Goal: Check status: Check status

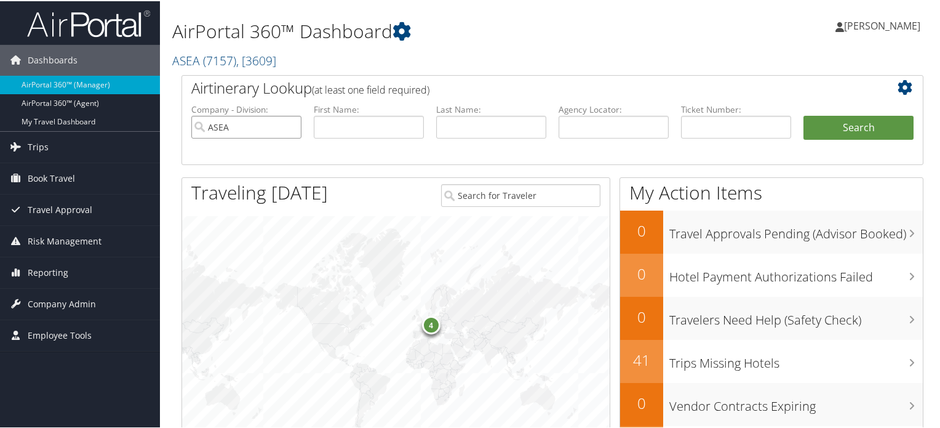
drag, startPoint x: 222, startPoint y: 133, endPoint x: 165, endPoint y: 138, distance: 57.4
click at [165, 138] on div "AirPortal 360™ Dashboard ASEA ( 7157 ) , [ 3609 ] Nucor Towers & Structures Sag…" at bounding box center [552, 401] width 785 height 802
drag, startPoint x: 586, startPoint y: 126, endPoint x: 633, endPoint y: 126, distance: 46.8
click at [586, 126] on input "text" at bounding box center [614, 125] width 110 height 23
paste input "BQ8HNV"
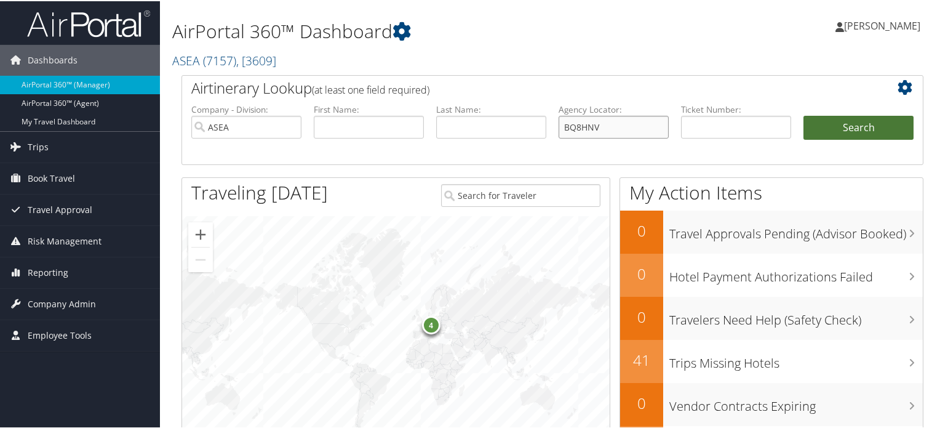
type input "BQ8HNV"
click at [828, 131] on button "Search" at bounding box center [859, 126] width 110 height 25
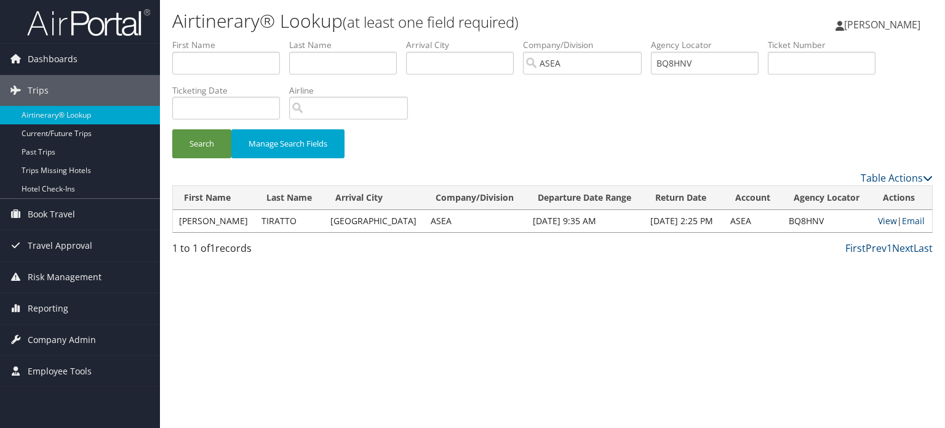
click at [883, 219] on link "View" at bounding box center [887, 221] width 19 height 12
click at [44, 333] on span "Company Admin" at bounding box center [62, 339] width 68 height 31
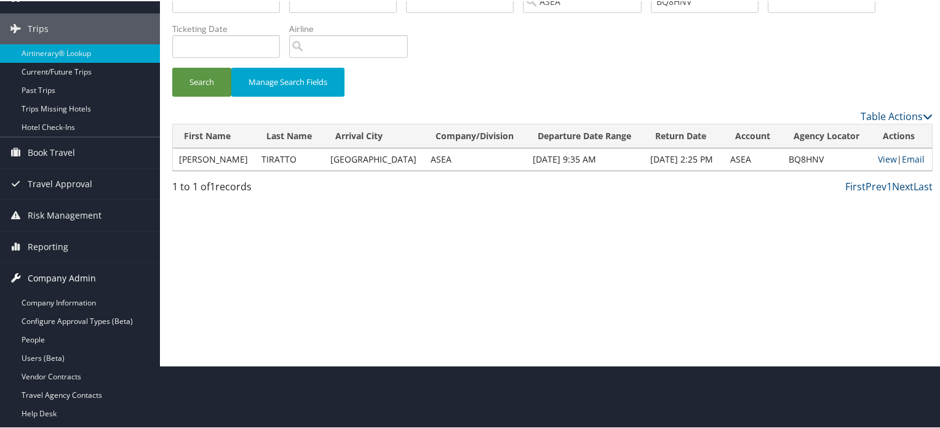
scroll to position [185, 0]
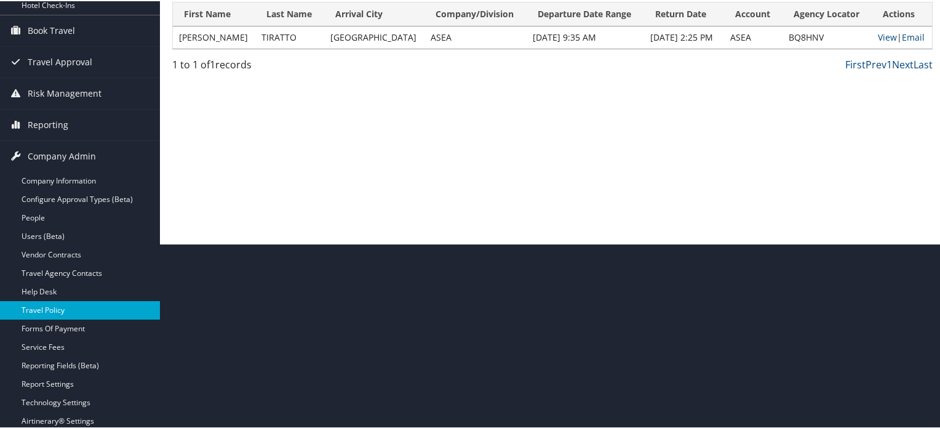
click at [49, 307] on link "Travel Policy" at bounding box center [80, 309] width 160 height 18
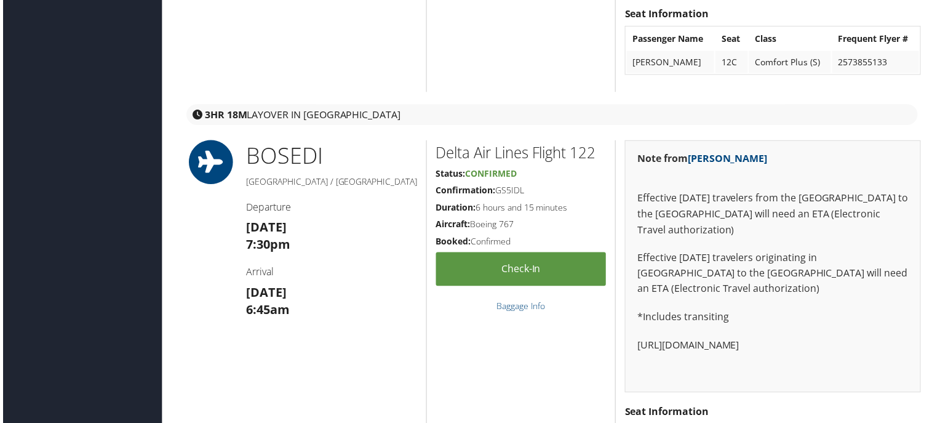
scroll to position [1231, 0]
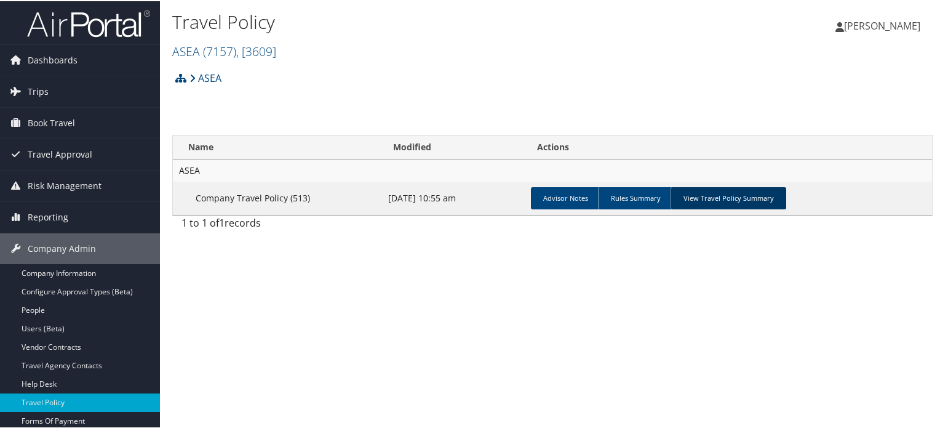
click at [704, 197] on link "View Travel Policy Summary" at bounding box center [729, 197] width 116 height 22
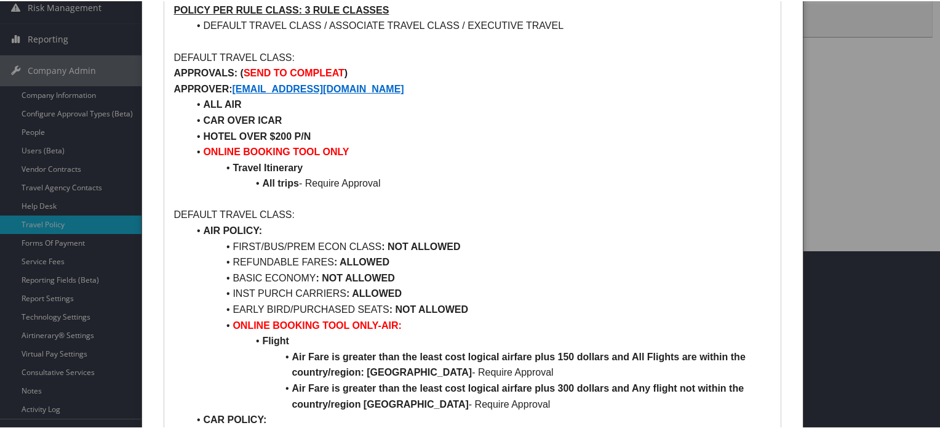
scroll to position [185, 0]
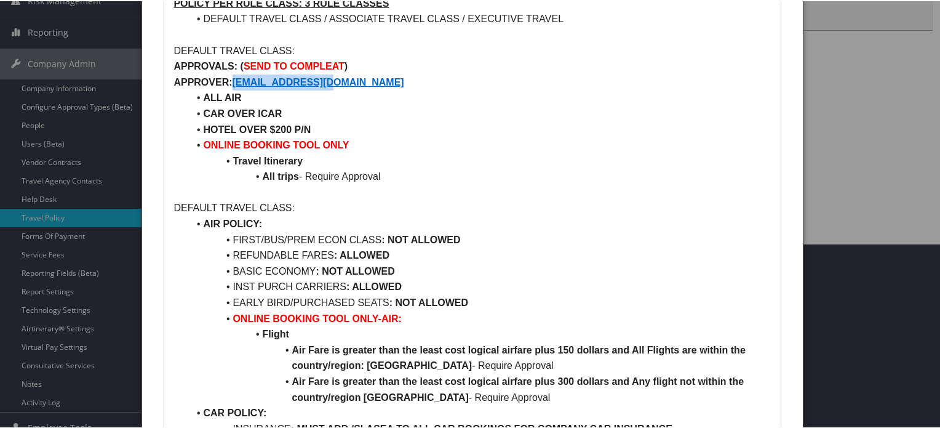
drag, startPoint x: 352, startPoint y: 81, endPoint x: 234, endPoint y: 79, distance: 117.6
click at [234, 79] on p "APPROVER: SSTANGER@ASEA.NET" at bounding box center [473, 81] width 598 height 16
copy strong "SSTANGER@ASEA.NET"
click at [489, 159] on li "Travel Itinerary" at bounding box center [479, 160] width 583 height 16
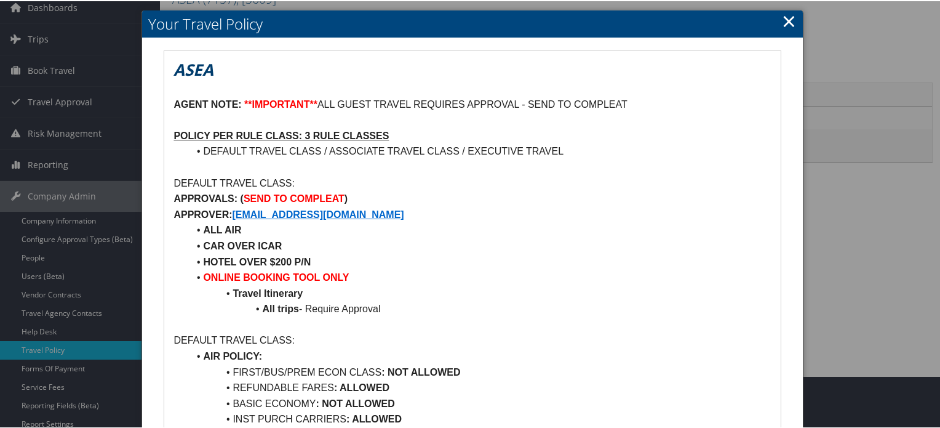
scroll to position [0, 0]
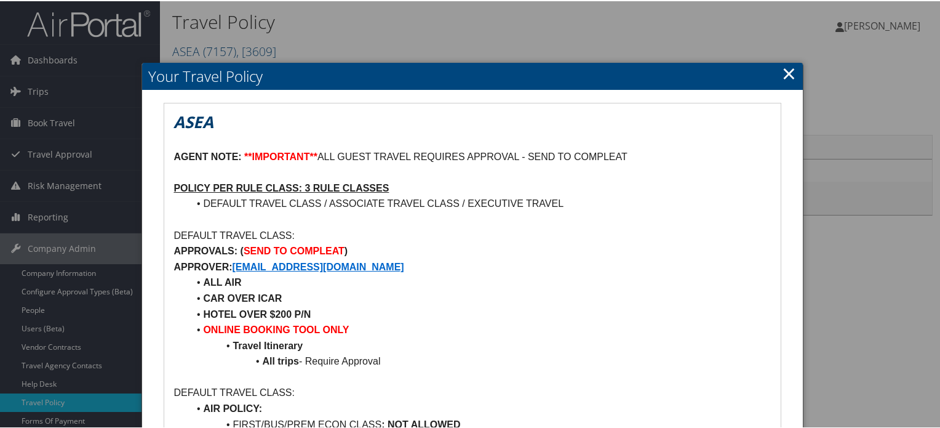
click at [786, 78] on link "×" at bounding box center [789, 72] width 14 height 25
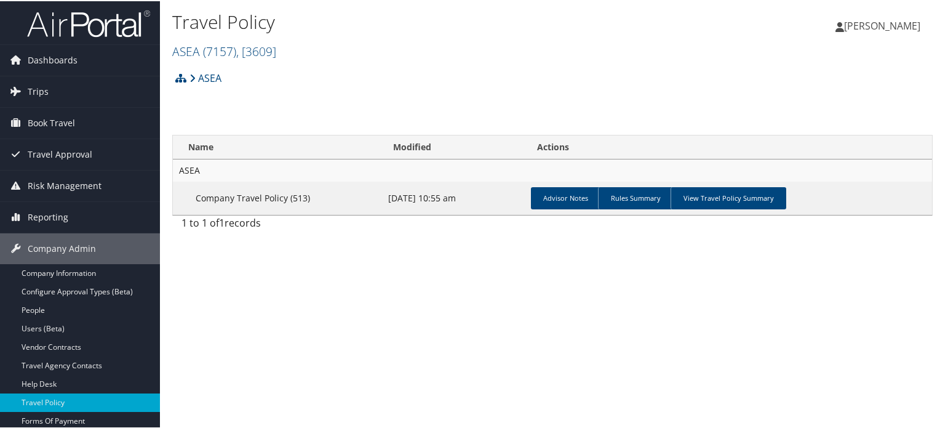
click at [81, 17] on img at bounding box center [88, 22] width 123 height 29
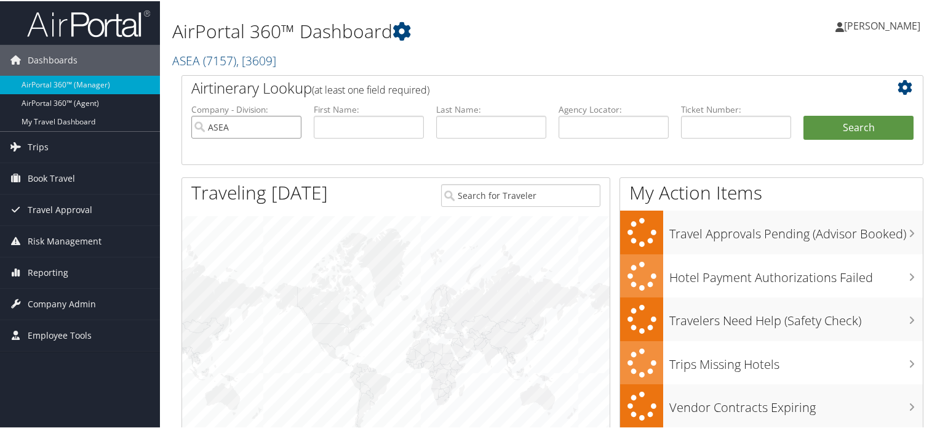
click at [242, 130] on input "ASEA" at bounding box center [246, 125] width 110 height 23
drag, startPoint x: 578, startPoint y: 124, endPoint x: 586, endPoint y: 118, distance: 10.6
click at [581, 122] on input "text" at bounding box center [614, 125] width 110 height 23
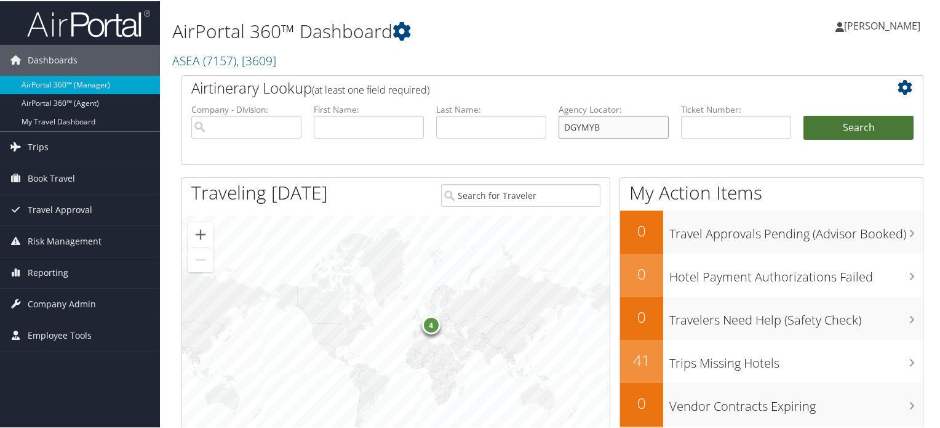
type input "DGYMYB"
click at [849, 120] on button "Search" at bounding box center [859, 126] width 110 height 25
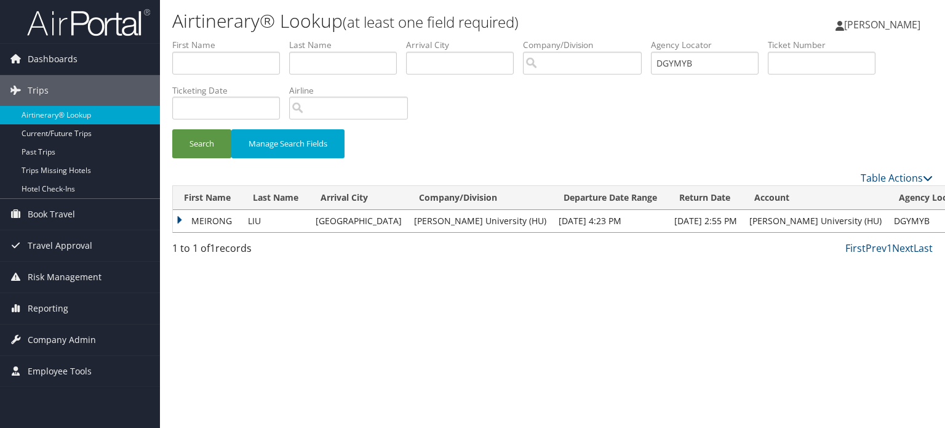
click at [178, 218] on td "MEIRONG" at bounding box center [207, 221] width 69 height 22
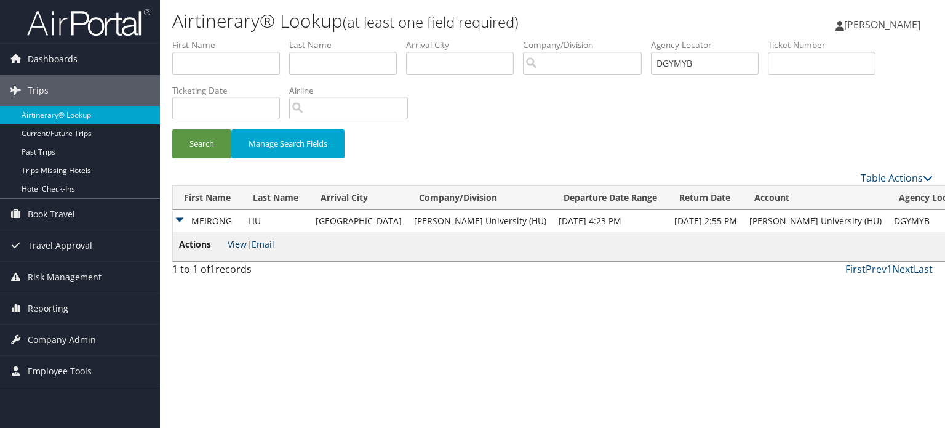
click at [236, 241] on link "View" at bounding box center [237, 244] width 19 height 12
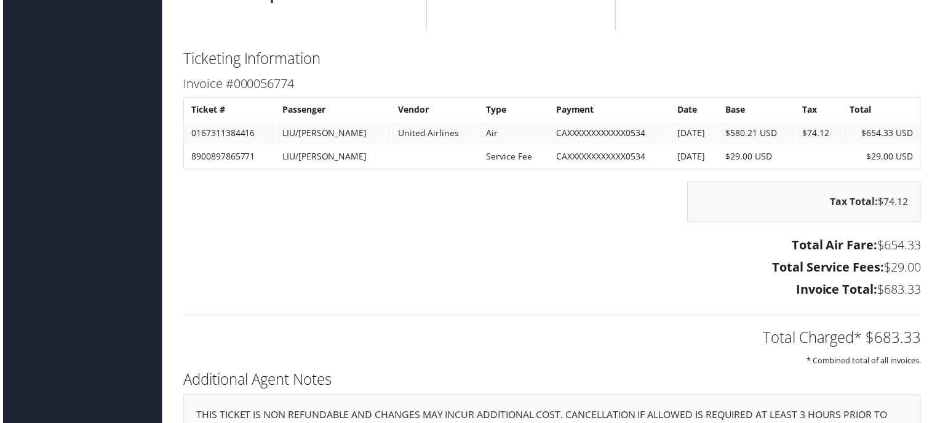
scroll to position [1108, 0]
